Goal: Navigation & Orientation: Find specific page/section

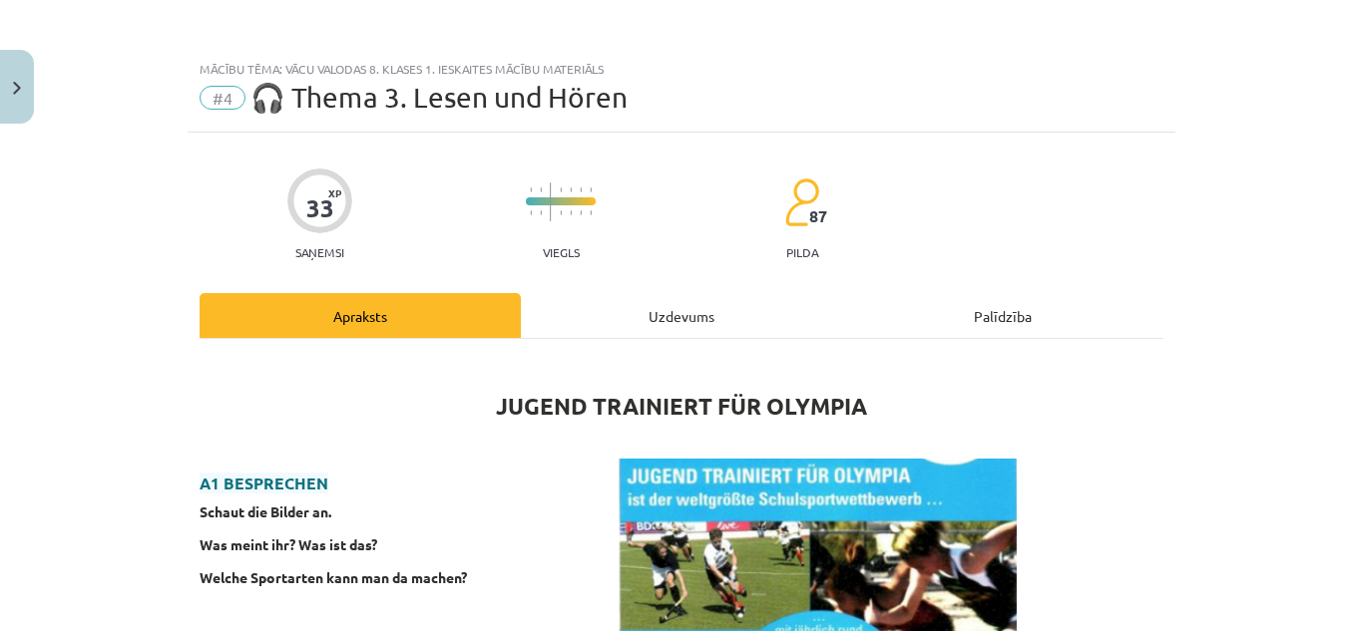
click at [698, 321] on div "Uzdevums" at bounding box center [681, 315] width 321 height 45
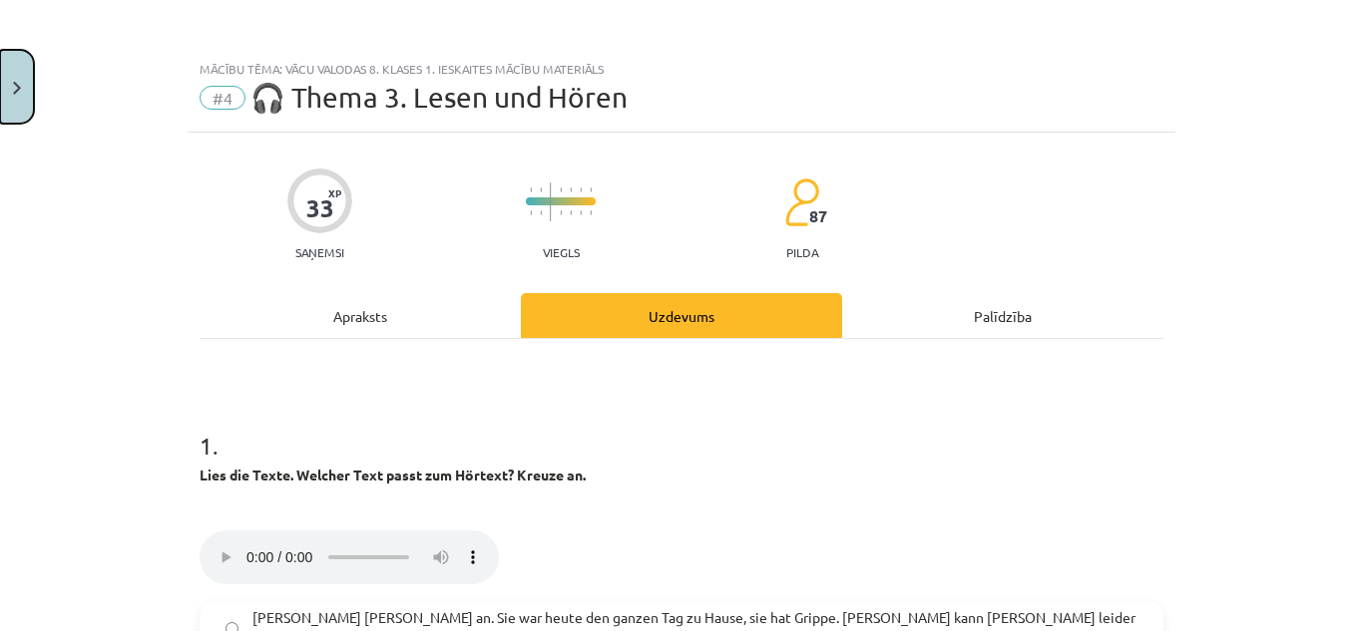
click at [18, 68] on button "Close" at bounding box center [17, 87] width 34 height 74
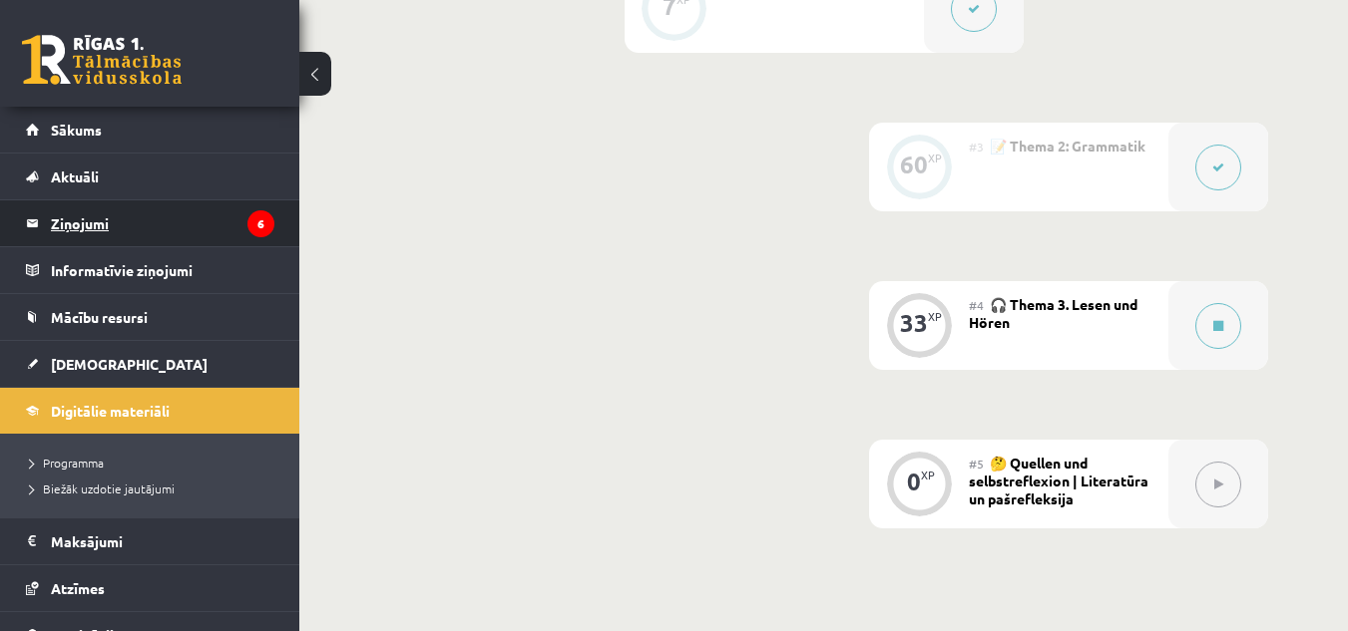
click at [208, 202] on legend "Ziņojumi 6" at bounding box center [162, 223] width 223 height 46
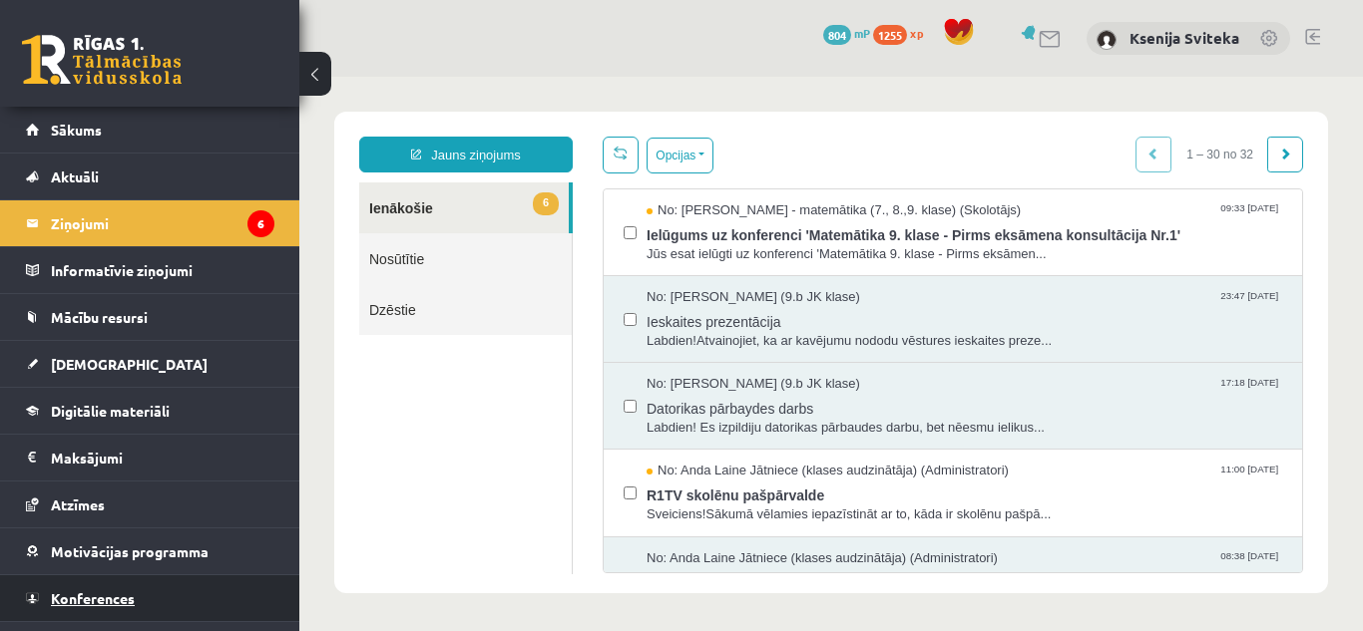
click at [180, 590] on link "Konferences" at bounding box center [150, 599] width 248 height 46
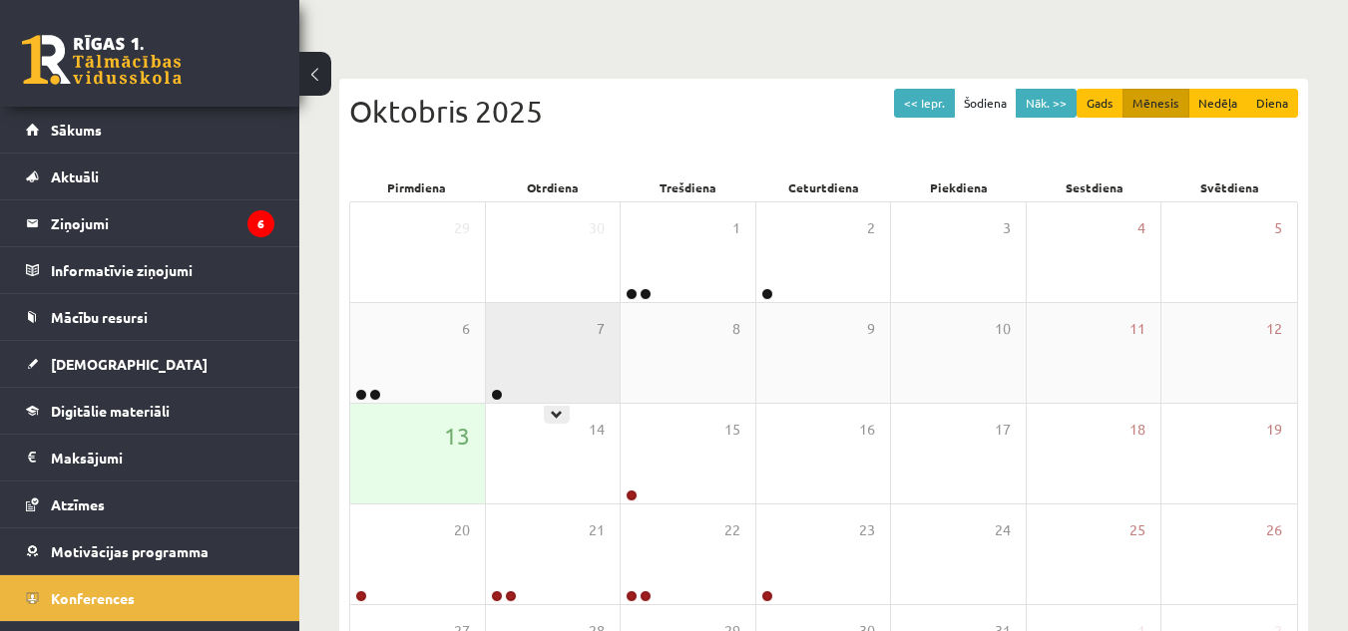
scroll to position [146, 0]
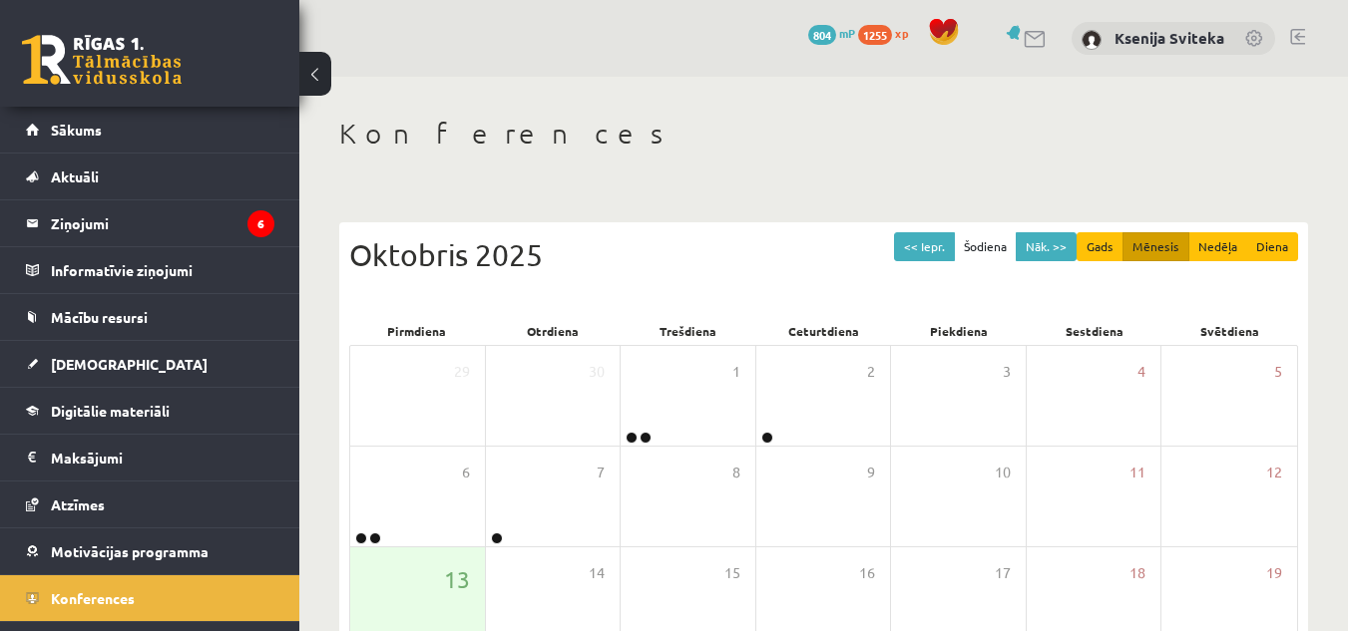
scroll to position [145, 0]
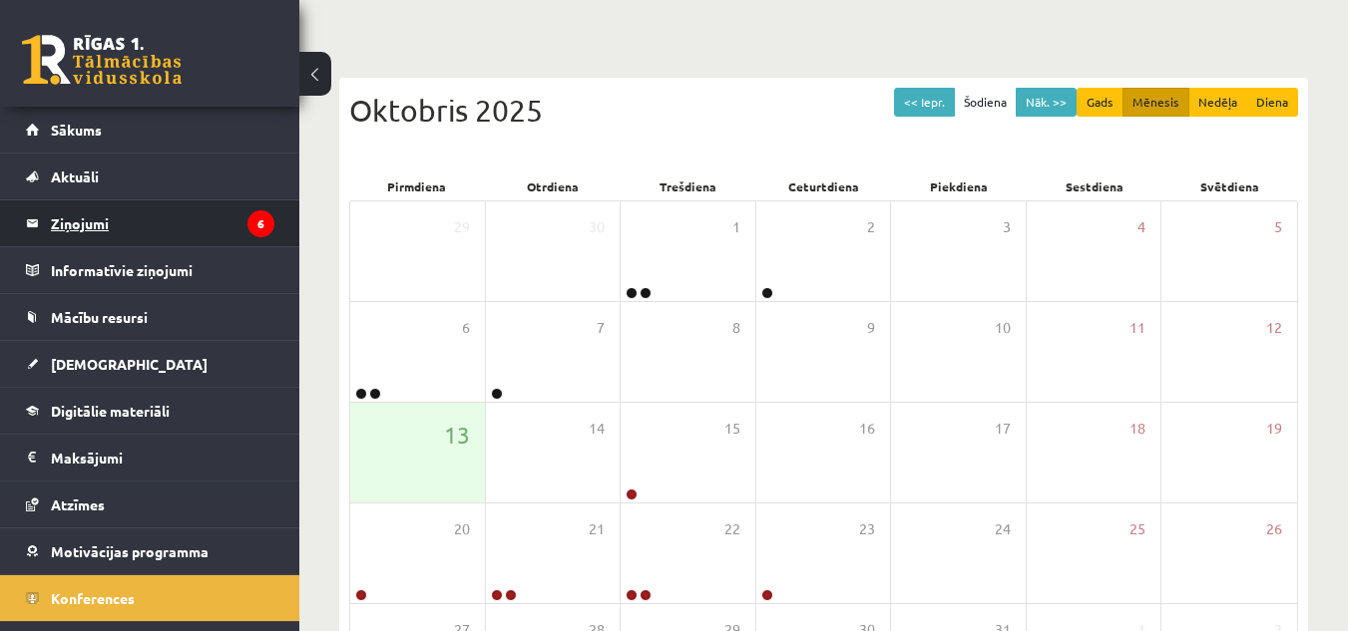
click at [187, 217] on legend "Ziņojumi 6" at bounding box center [162, 223] width 223 height 46
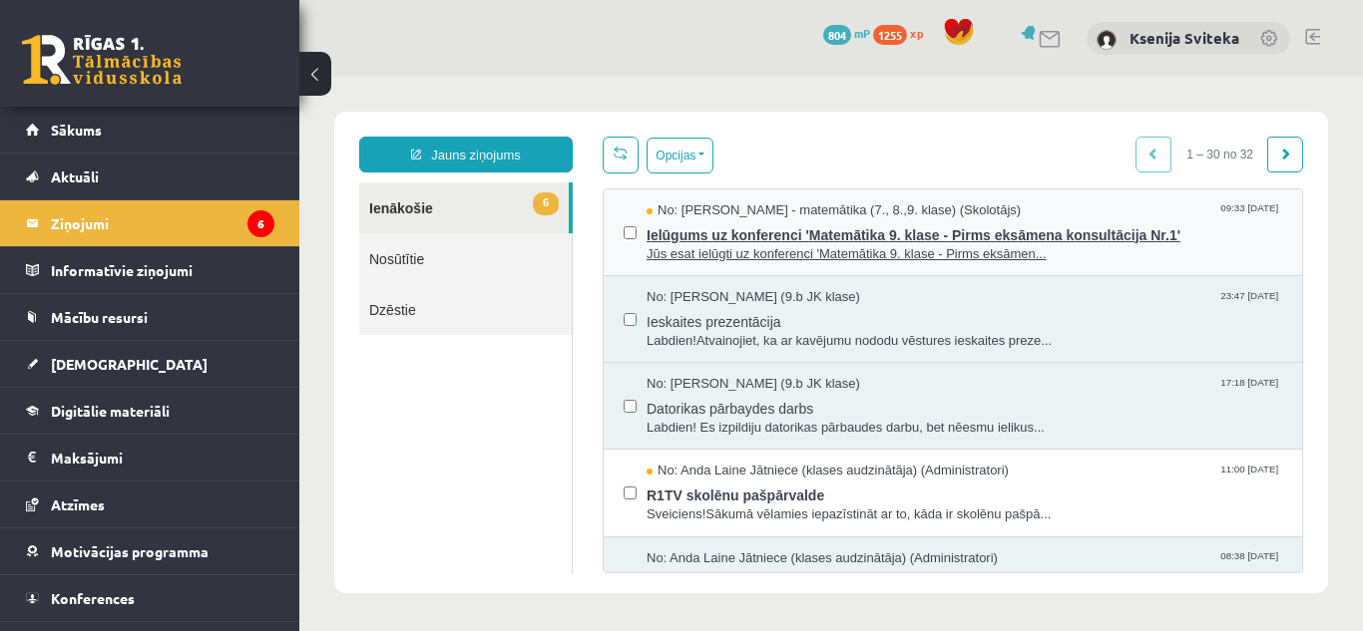
click at [833, 240] on span "Ielūgums uz konferenci 'Matemātika 9. klase - Pirms eksāmena konsultācija Nr.1'" at bounding box center [963, 232] width 635 height 25
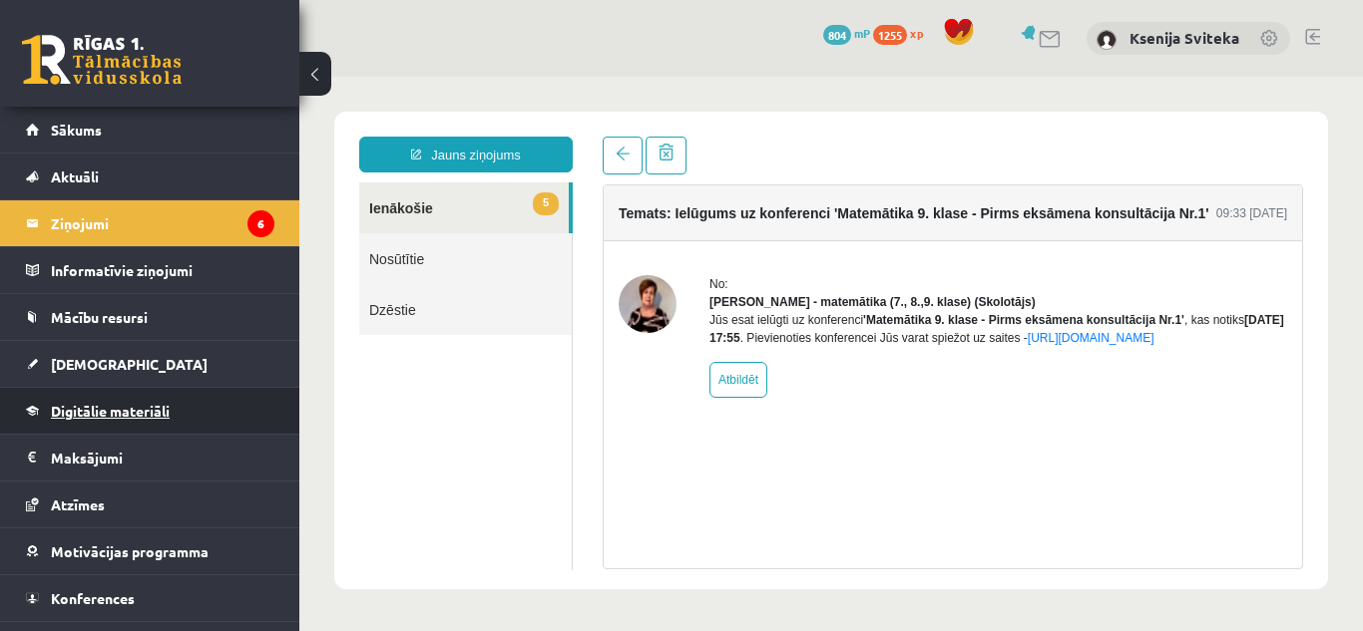
click at [154, 422] on link "Digitālie materiāli" at bounding box center [150, 411] width 248 height 46
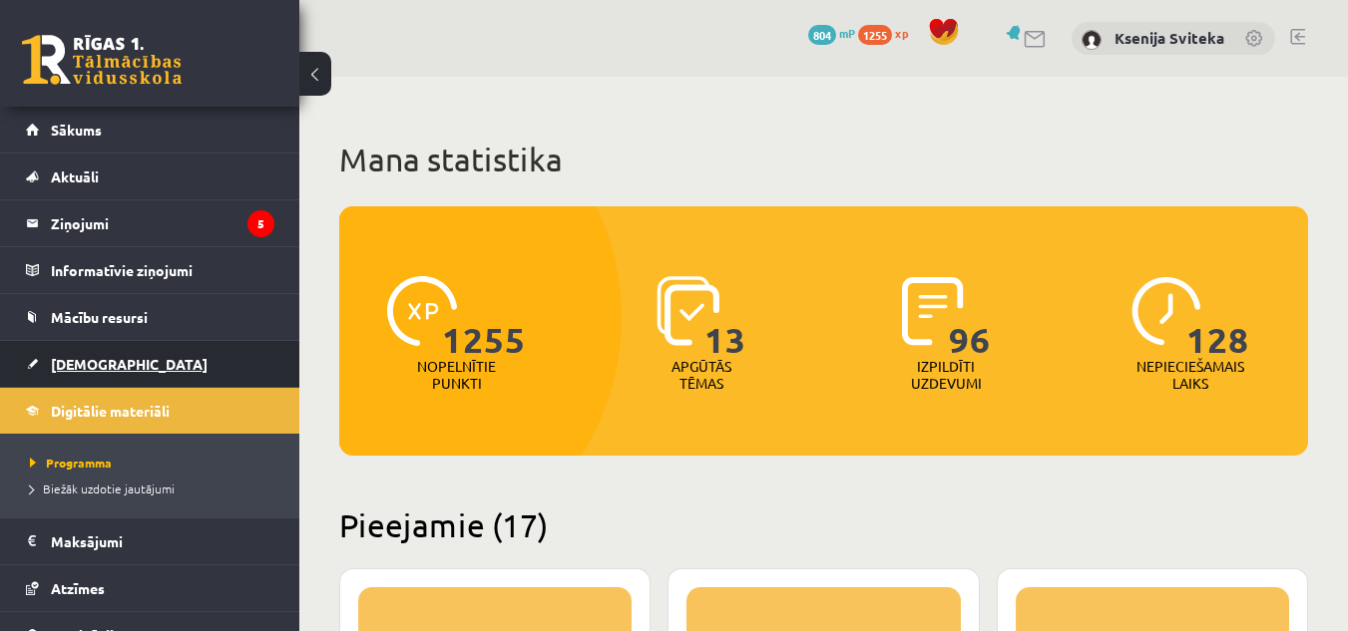
click at [116, 372] on link "[DEMOGRAPHIC_DATA]" at bounding box center [150, 364] width 248 height 46
